Goal: Information Seeking & Learning: Learn about a topic

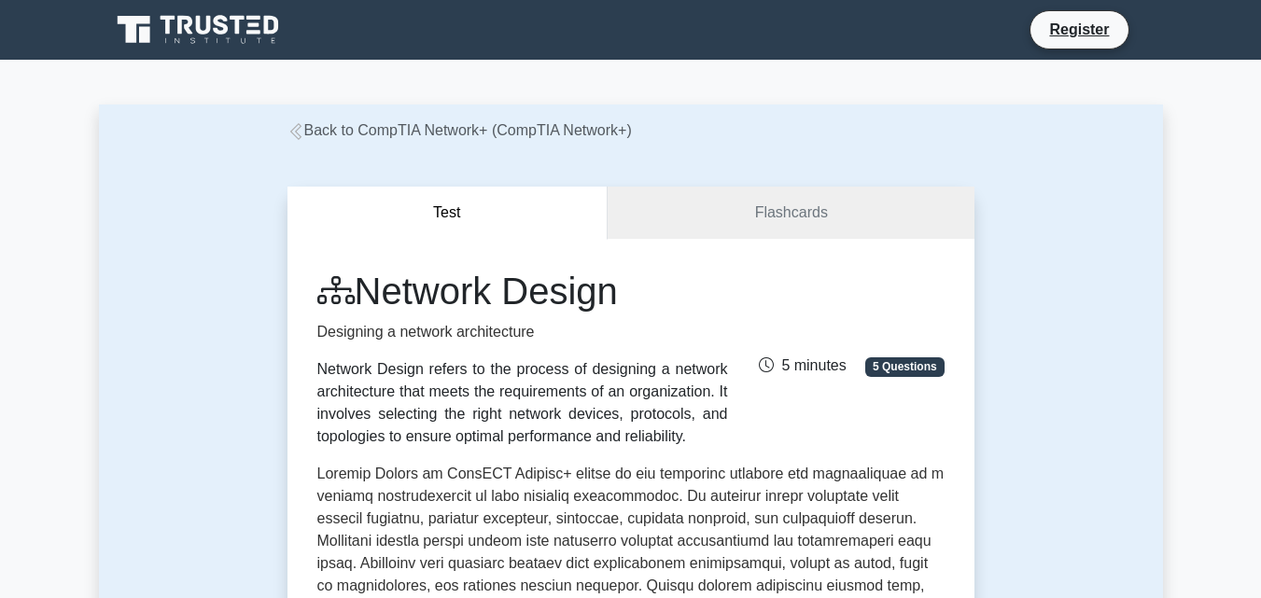
click at [301, 124] on icon at bounding box center [295, 131] width 17 height 17
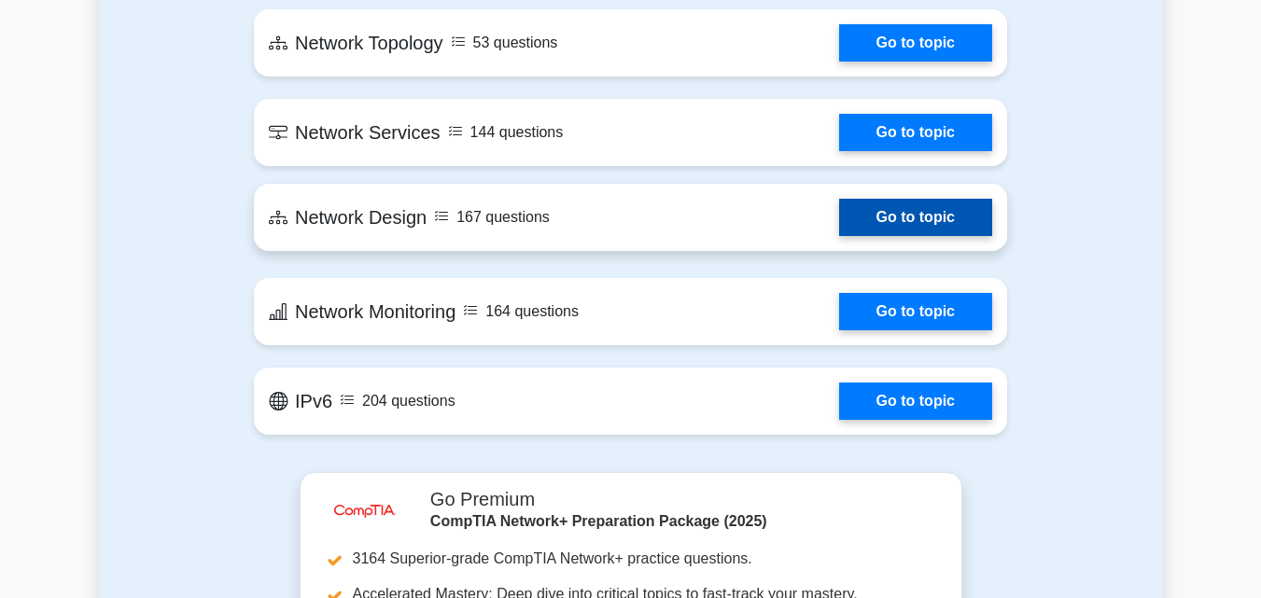
scroll to position [2987, 0]
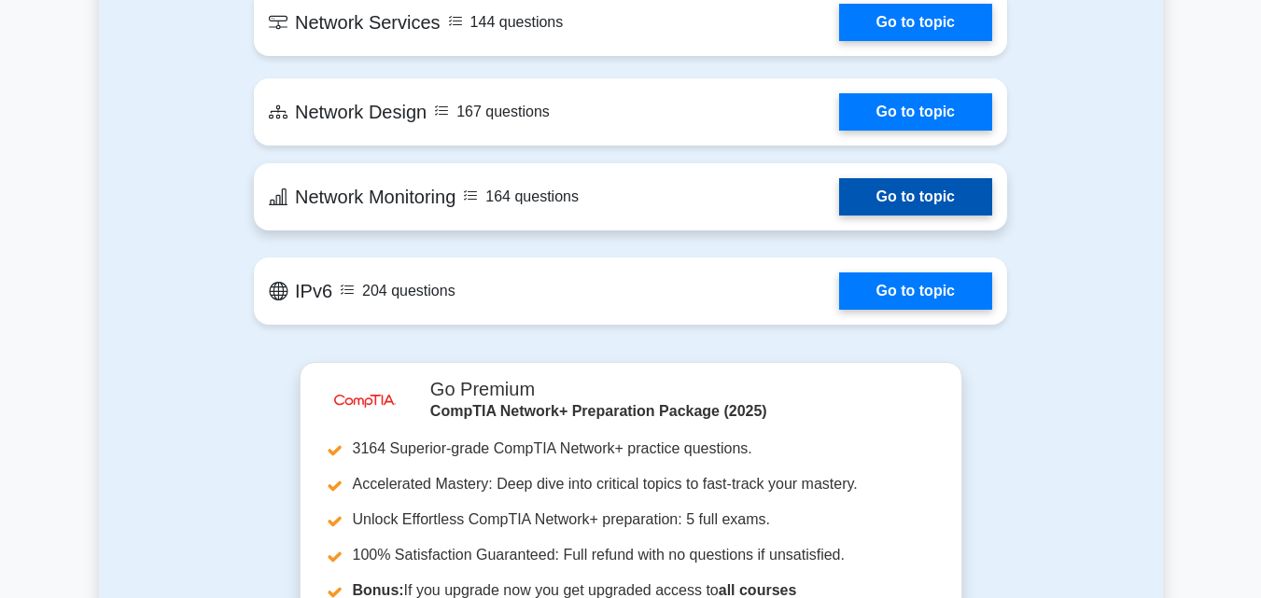
click at [839, 199] on link "Go to topic" at bounding box center [915, 196] width 153 height 37
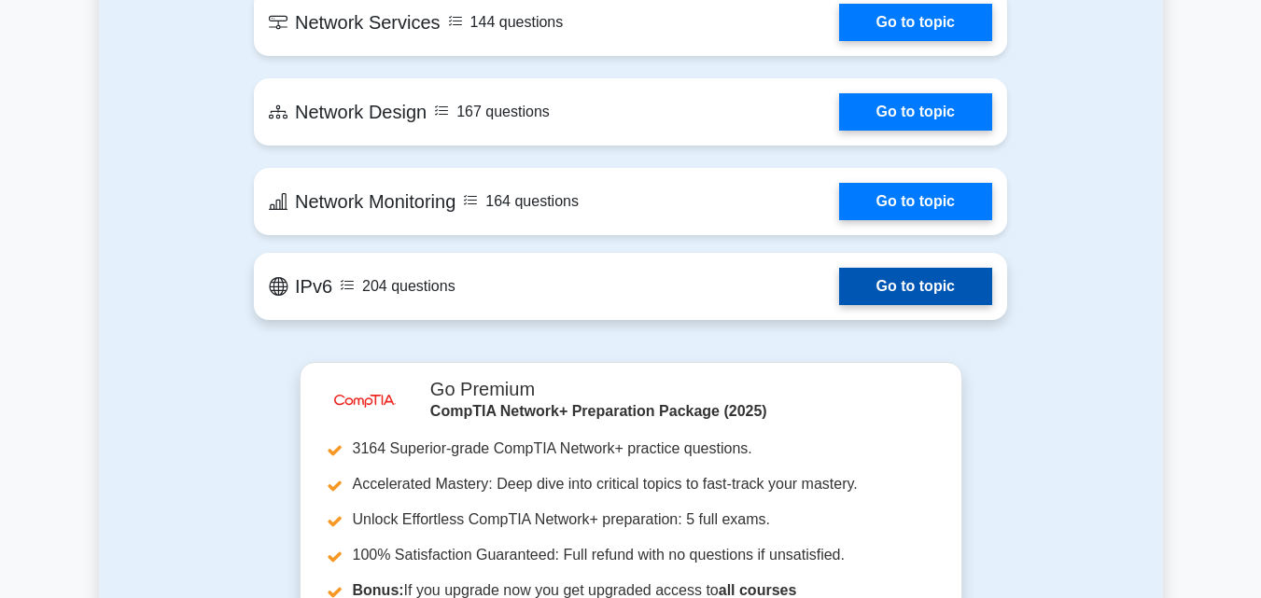
click at [839, 305] on link "Go to topic" at bounding box center [915, 286] width 153 height 37
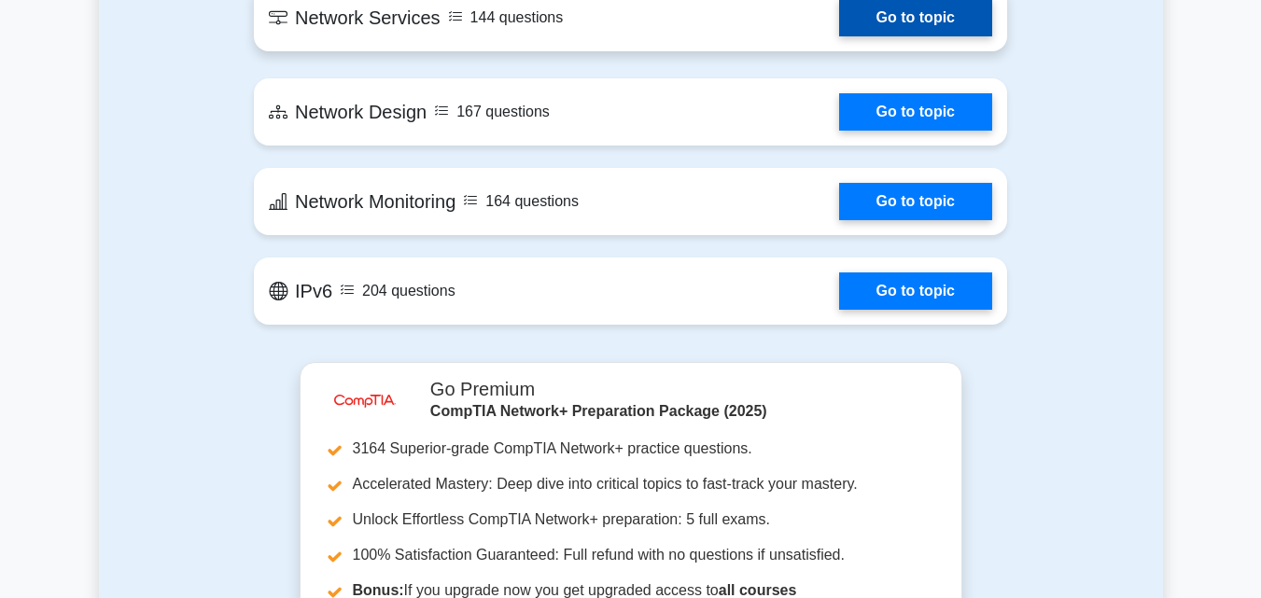
click at [839, 36] on link "Go to topic" at bounding box center [915, 17] width 153 height 37
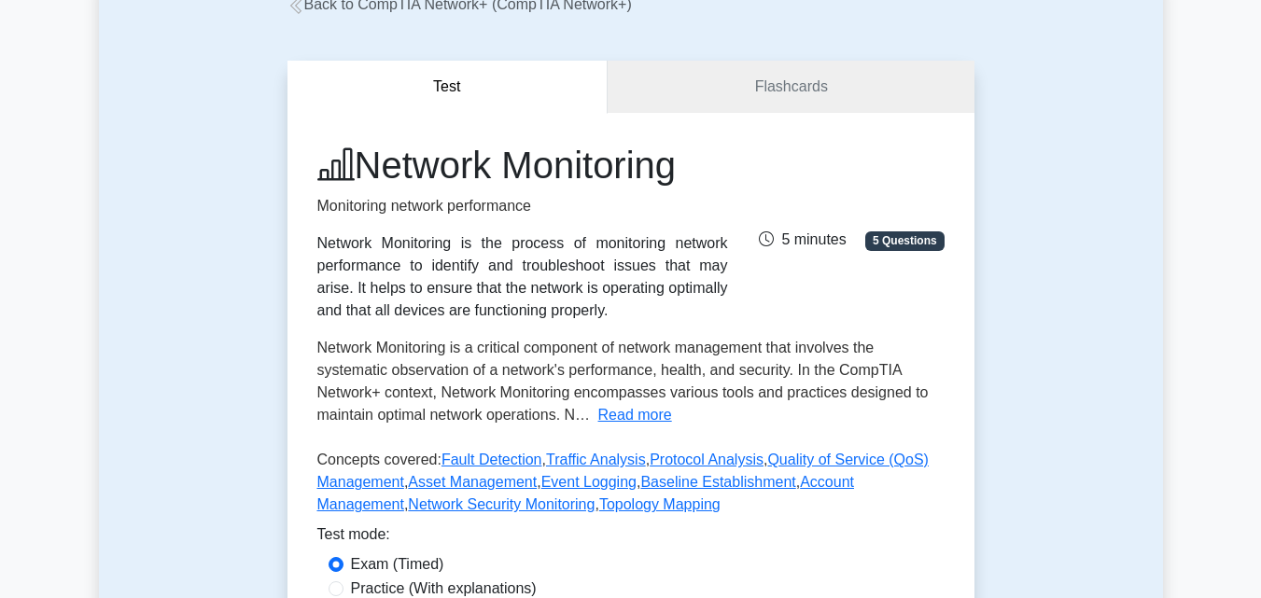
scroll to position [93, 0]
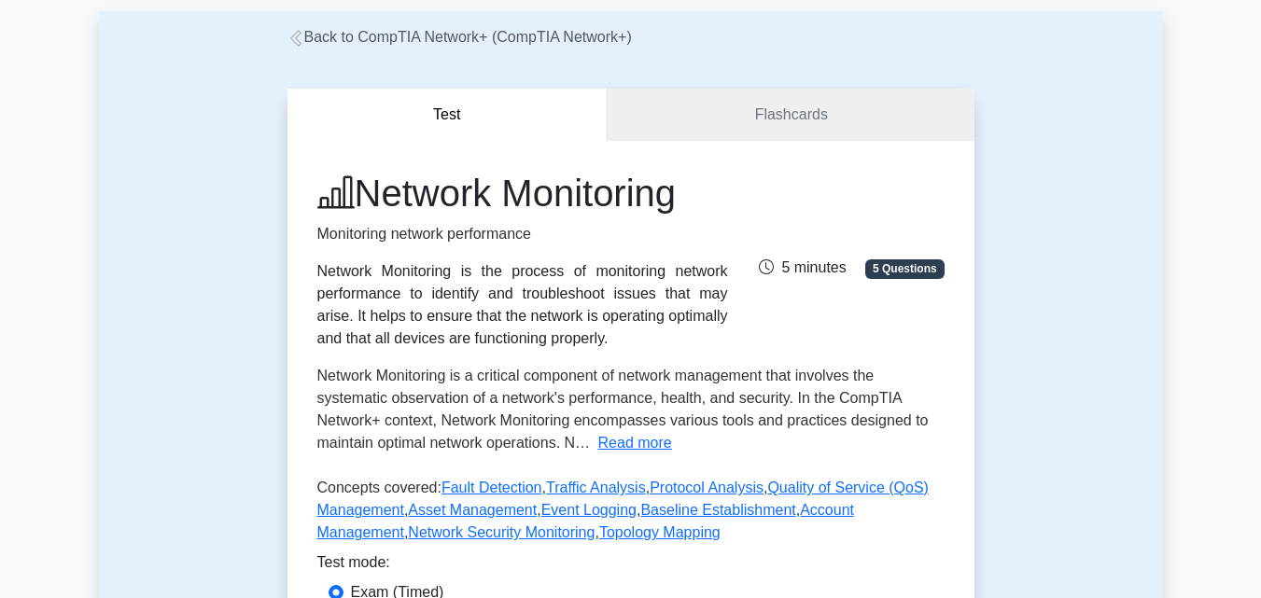
click at [651, 440] on button "Read more" at bounding box center [635, 443] width 74 height 22
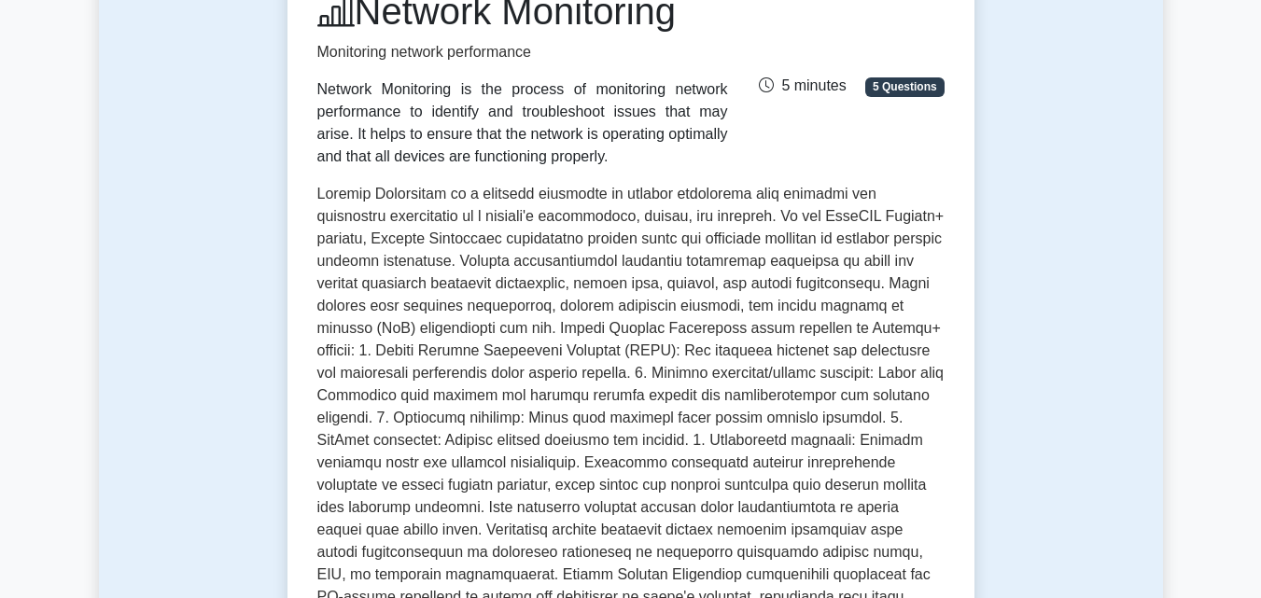
scroll to position [0, 0]
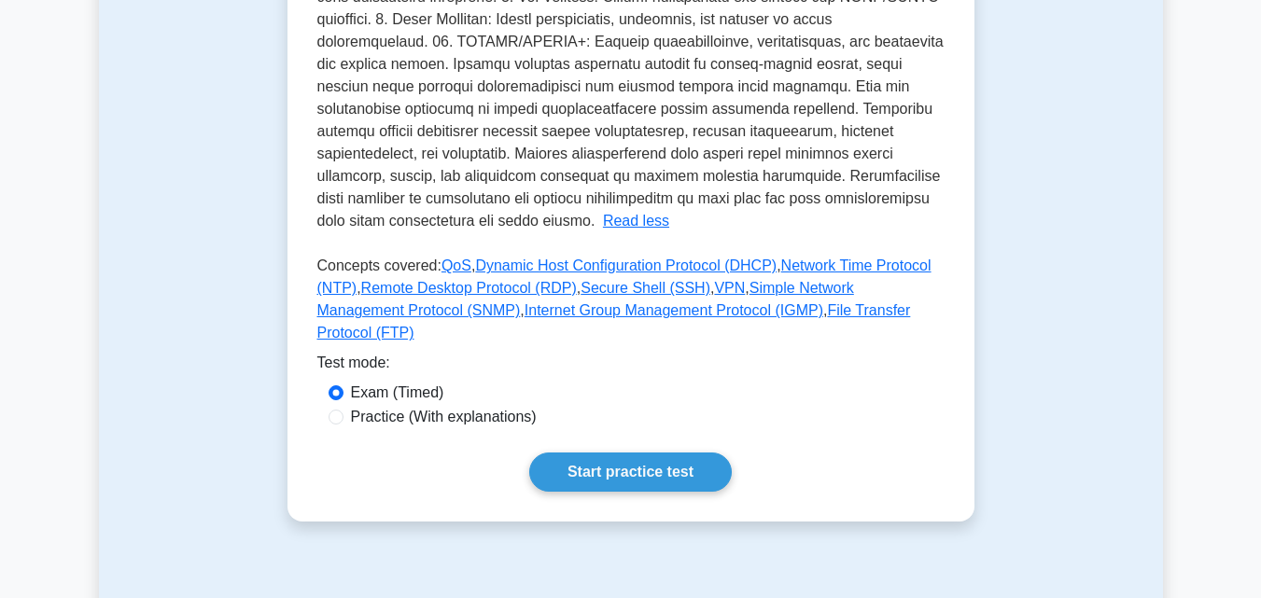
scroll to position [747, 0]
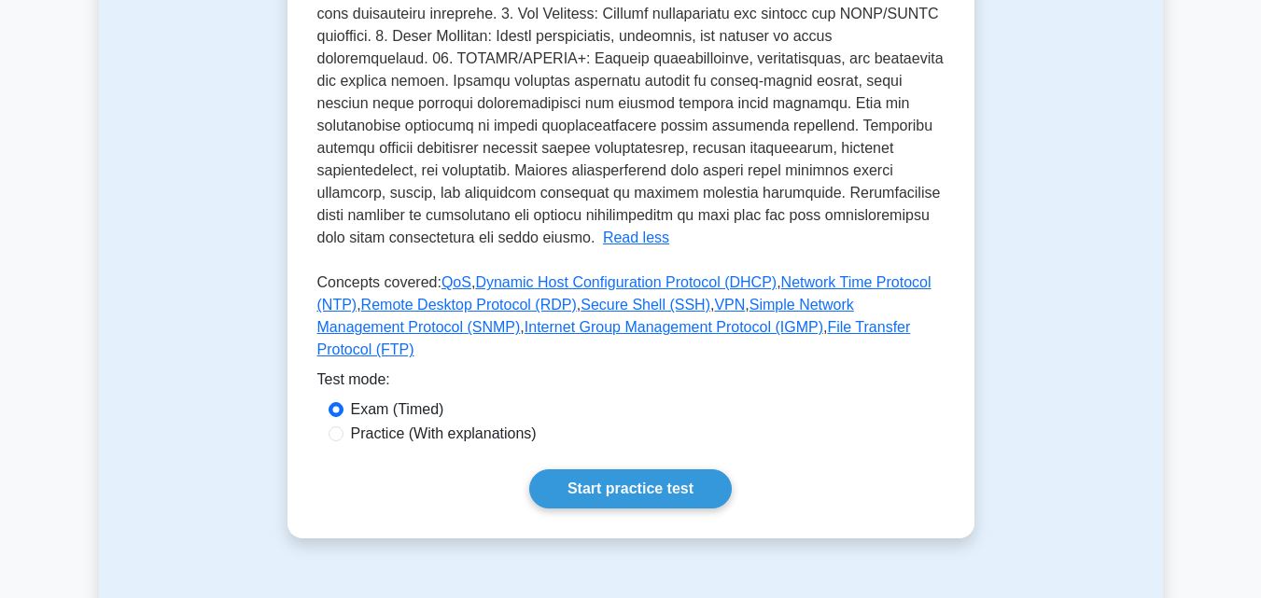
click at [343, 423] on div "Practice (With explanations)" at bounding box center [631, 434] width 605 height 22
click at [331, 399] on div "Exam (Timed)" at bounding box center [630, 411] width 627 height 24
click at [332, 423] on div "Practice (With explanations)" at bounding box center [631, 434] width 605 height 22
click at [335, 427] on input "Practice (With explanations)" at bounding box center [336, 434] width 15 height 15
radio input "true"
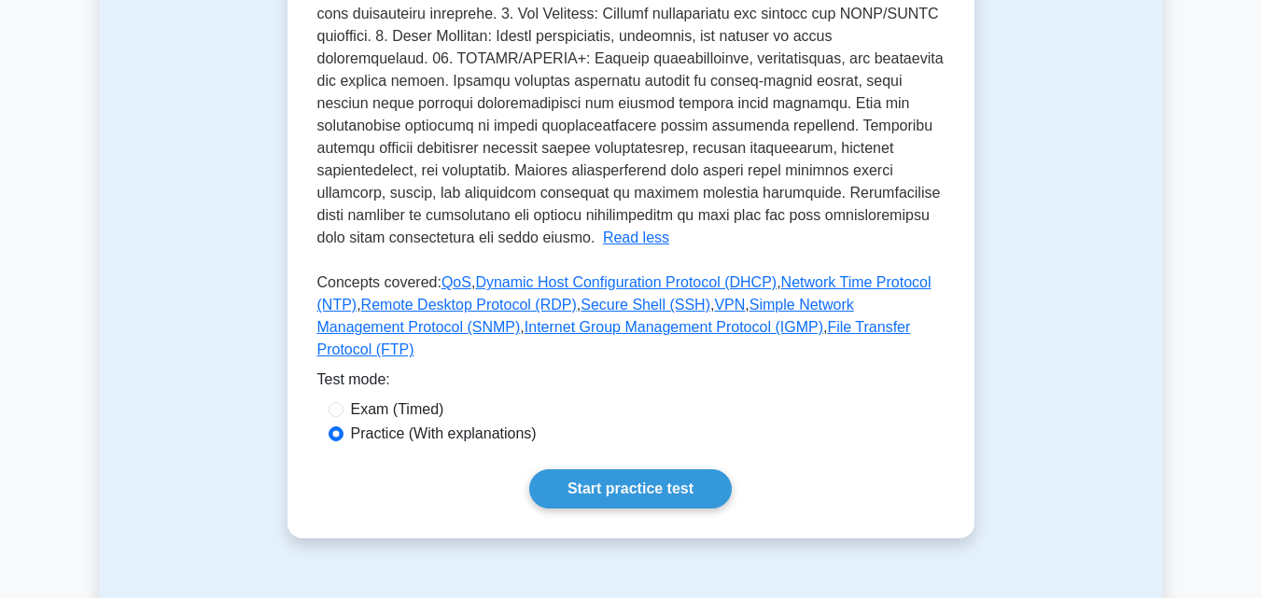
click at [340, 423] on div "Practice (With explanations)" at bounding box center [631, 434] width 605 height 22
click at [638, 469] on link "Start practice test" at bounding box center [630, 488] width 203 height 39
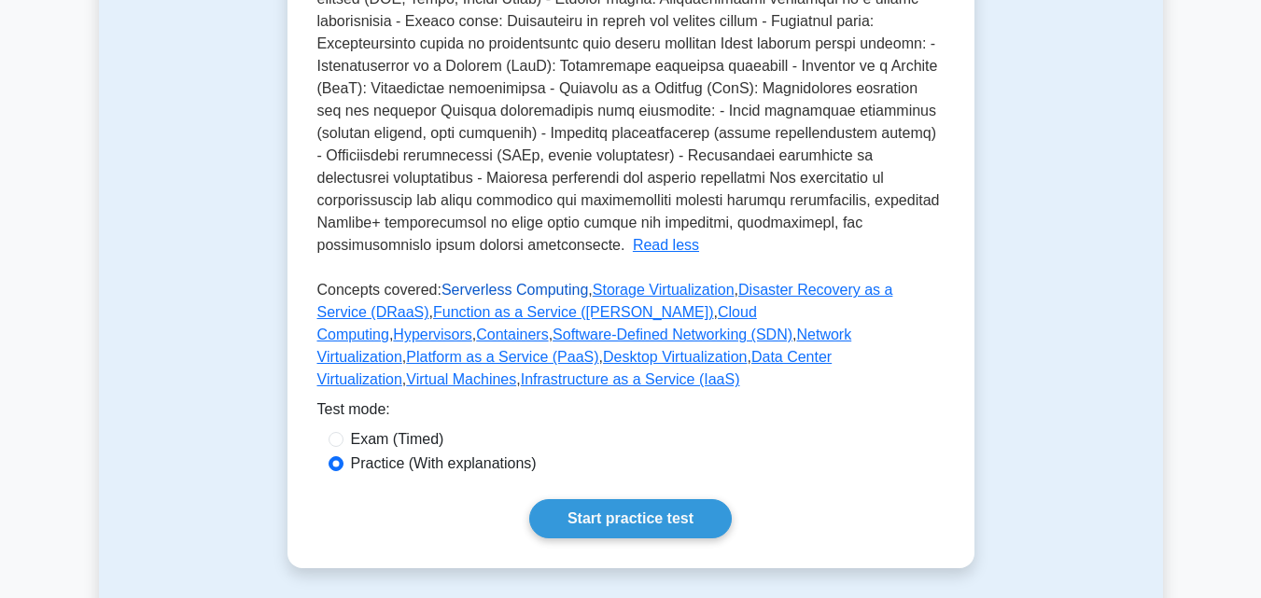
scroll to position [649, 0]
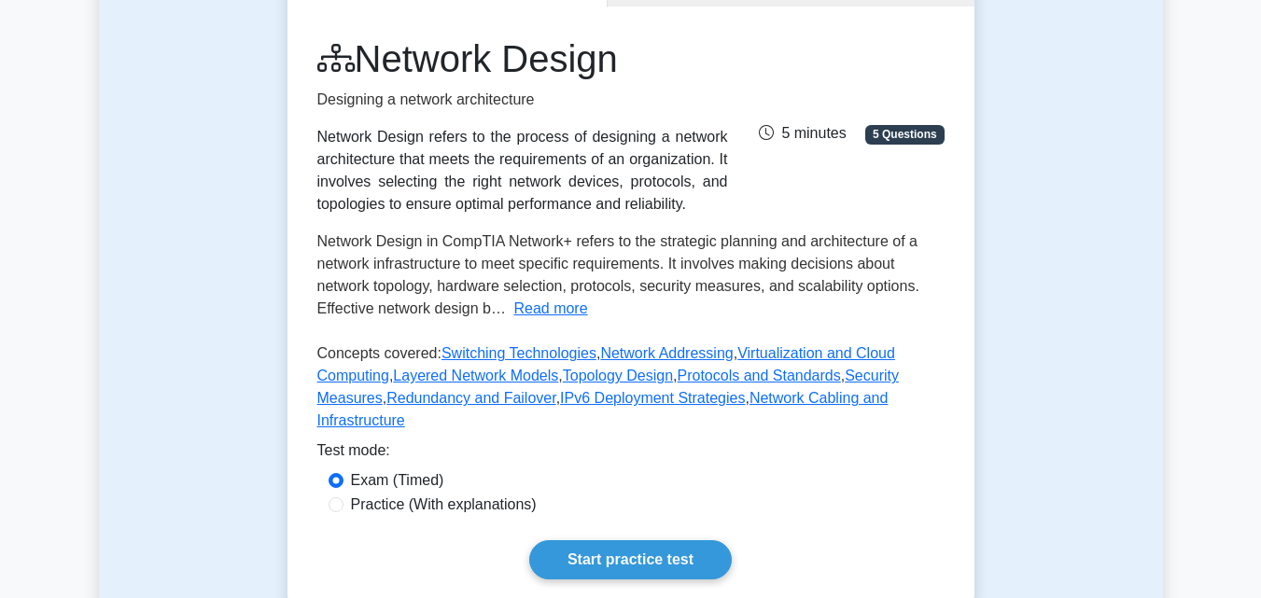
scroll to position [187, 0]
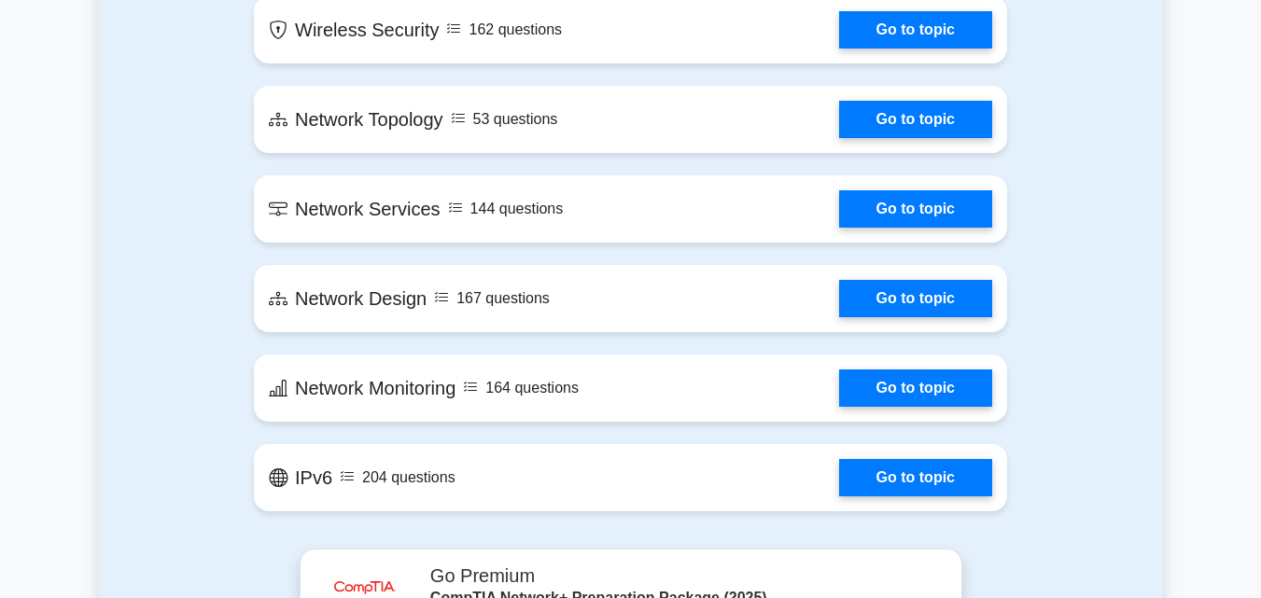
scroll to position [2427, 0]
